Goal: Find specific page/section: Find specific page/section

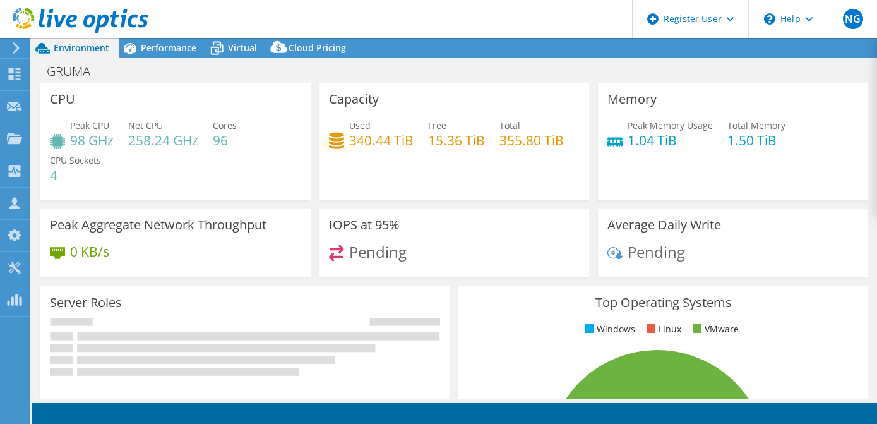
select select "USWest"
select select "USD"
click at [16, 44] on icon at bounding box center [15, 47] width 9 height 11
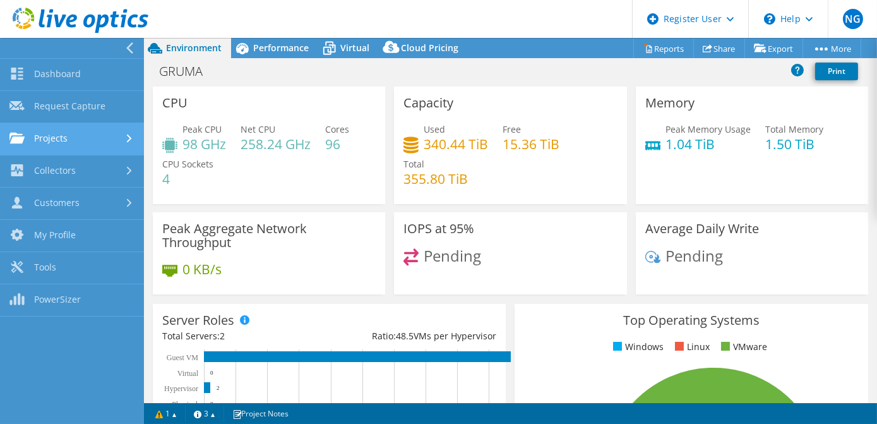
click at [71, 150] on link "Projects" at bounding box center [72, 139] width 144 height 32
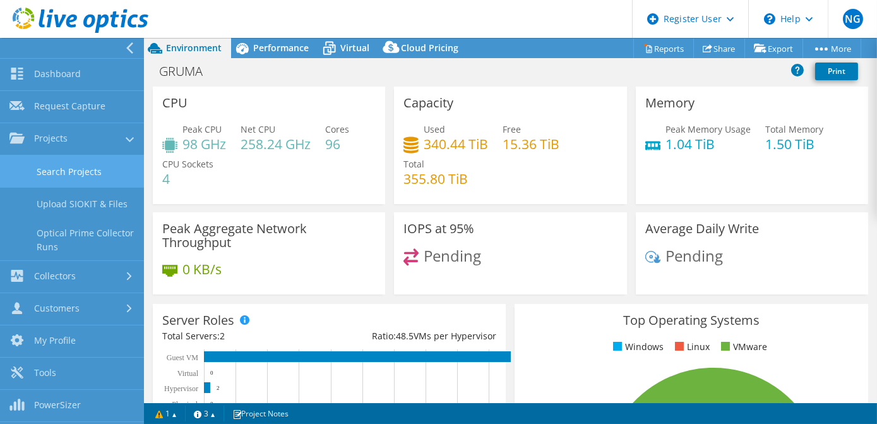
click at [75, 183] on link "Search Projects" at bounding box center [72, 171] width 144 height 32
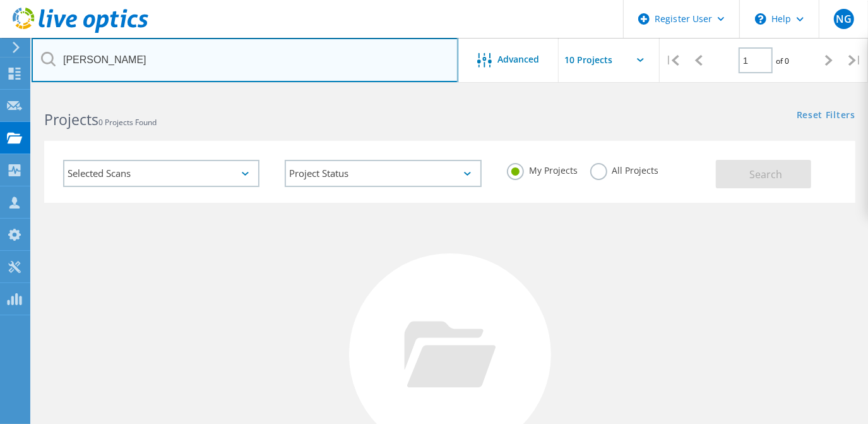
drag, startPoint x: 110, startPoint y: 58, endPoint x: 42, endPoint y: 44, distance: 69.6
click at [42, 44] on input "[PERSON_NAME]" at bounding box center [245, 60] width 427 height 44
type input "[PERSON_NAME]"
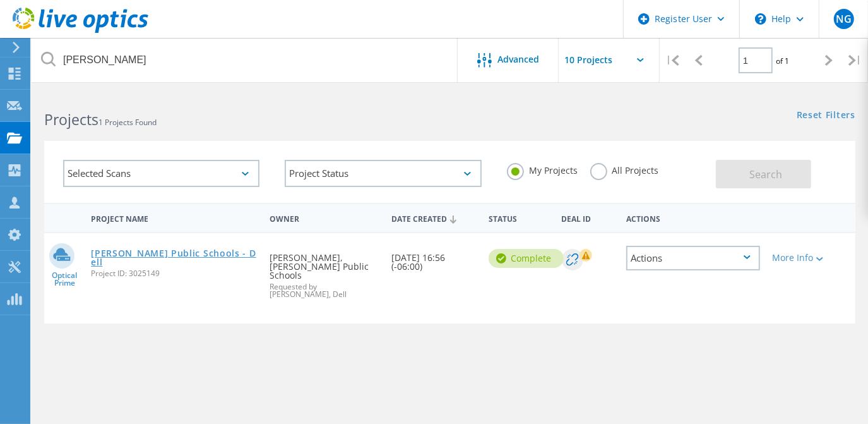
click at [122, 252] on link "[PERSON_NAME] Public Schools - Dell" at bounding box center [174, 258] width 166 height 18
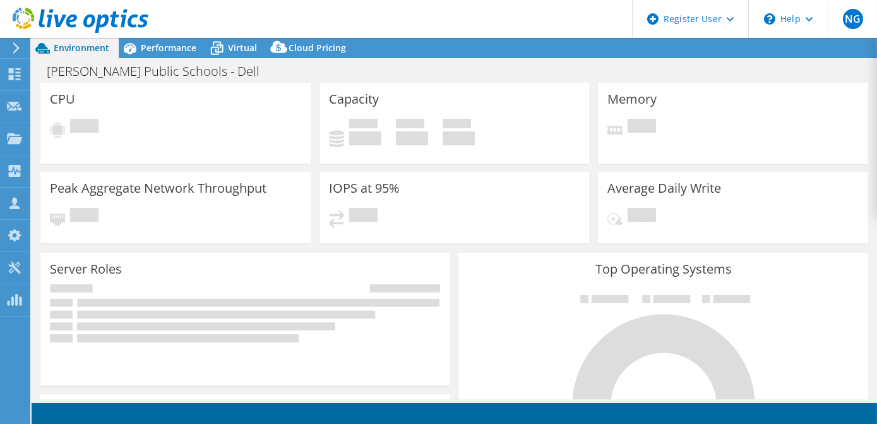
select select "USD"
